Goal: Transaction & Acquisition: Purchase product/service

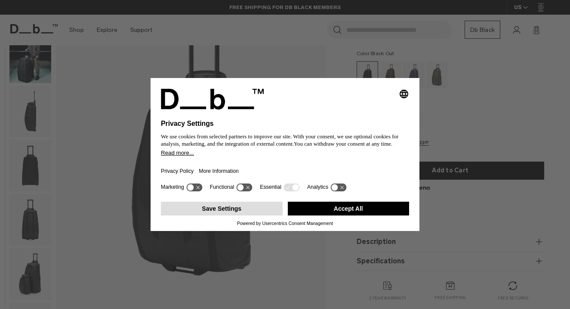
click at [221, 215] on button "Save Settings" at bounding box center [222, 208] width 122 height 14
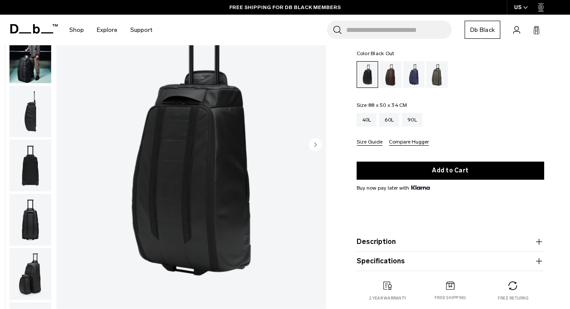
click at [29, 173] on img "button" at bounding box center [30, 165] width 42 height 52
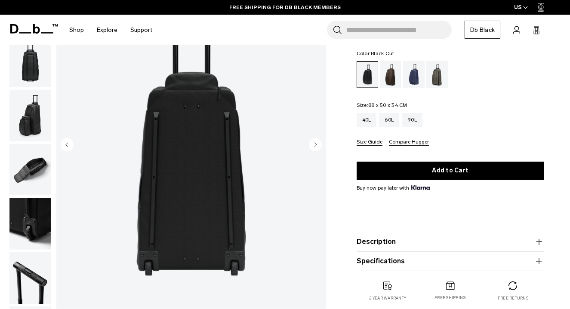
scroll to position [162, 0]
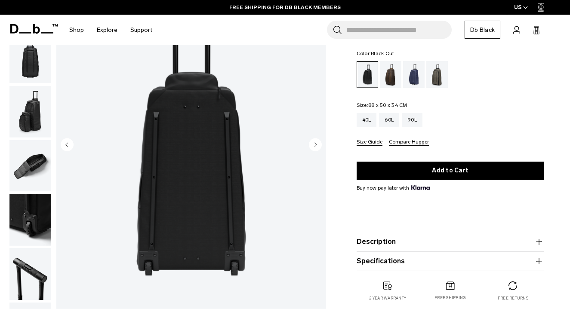
click at [186, 151] on img "4 / 10" at bounding box center [191, 145] width 270 height 337
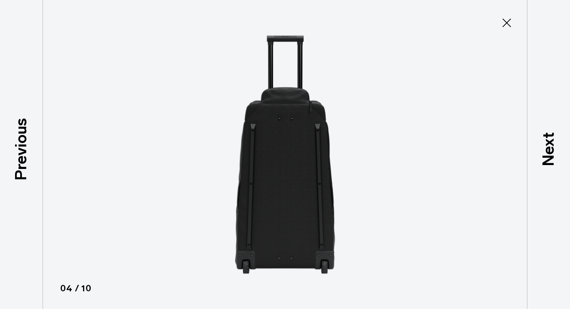
click at [507, 21] on icon at bounding box center [507, 23] width 14 height 14
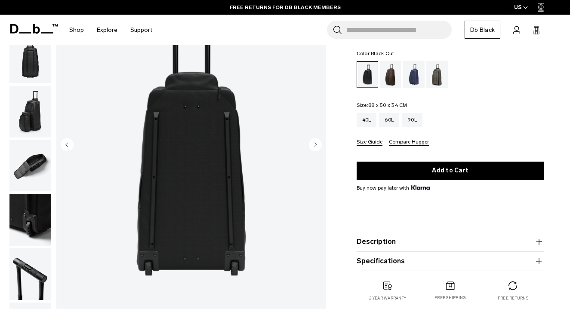
click at [36, 211] on img "button" at bounding box center [30, 220] width 42 height 52
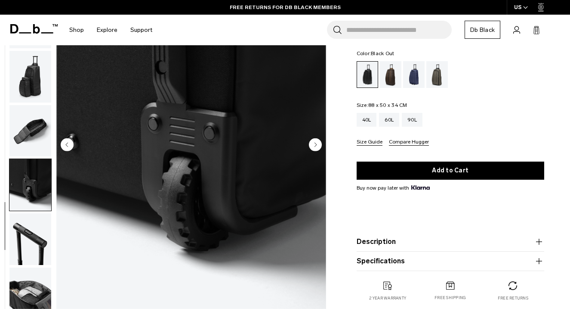
scroll to position [203, 0]
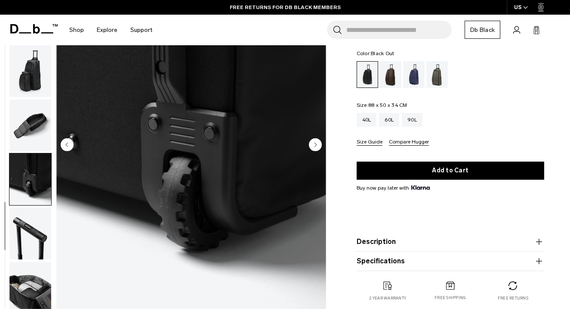
click at [34, 135] on img "button" at bounding box center [30, 125] width 42 height 52
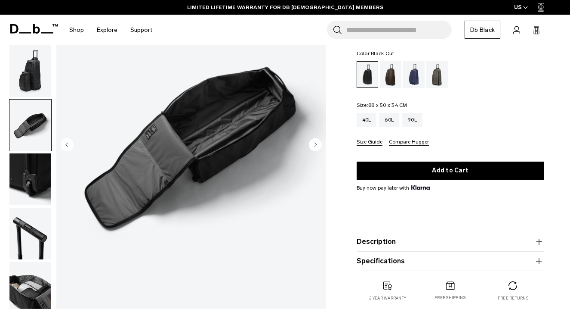
click at [24, 62] on img "button" at bounding box center [30, 71] width 42 height 52
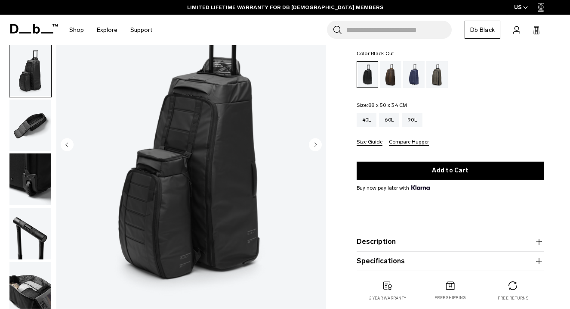
click at [36, 273] on img "button" at bounding box center [30, 288] width 42 height 52
